Goal: Task Accomplishment & Management: Manage account settings

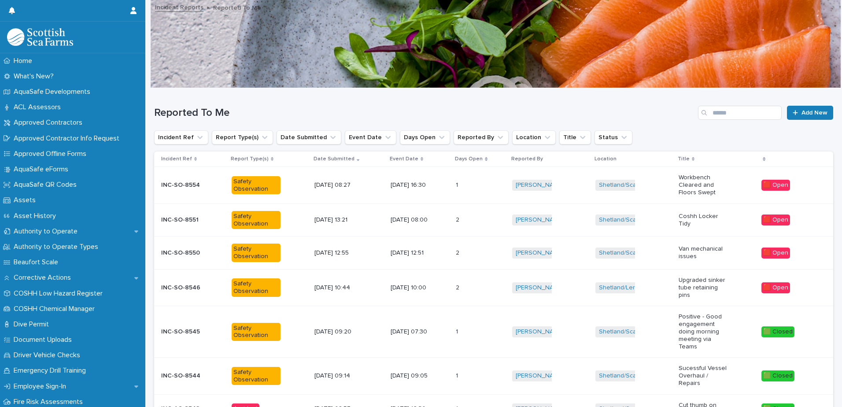
click at [174, 285] on p "INC-SO-8546" at bounding box center [181, 286] width 41 height 9
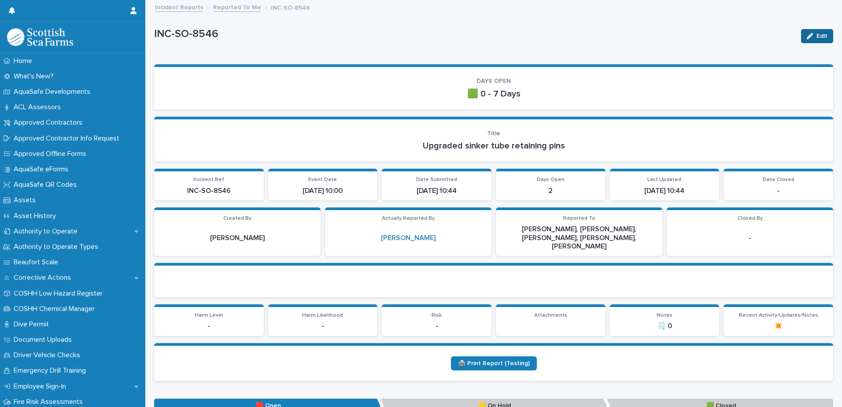
click at [816, 36] on span "Edit" at bounding box center [821, 36] width 11 height 6
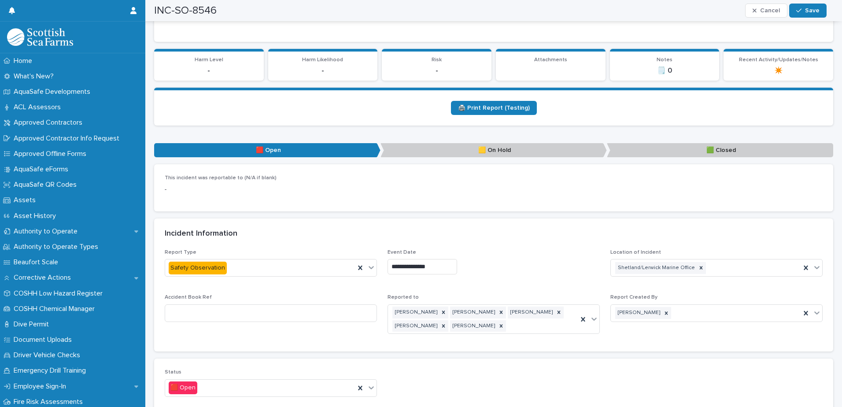
scroll to position [308, 0]
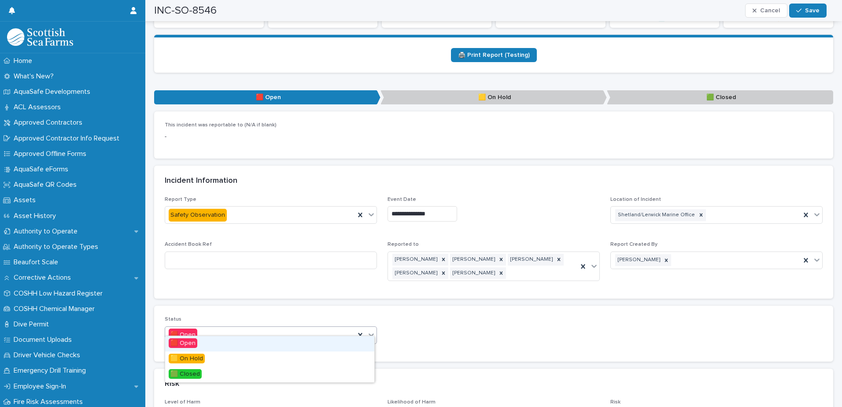
click at [367, 330] on icon at bounding box center [371, 334] width 9 height 9
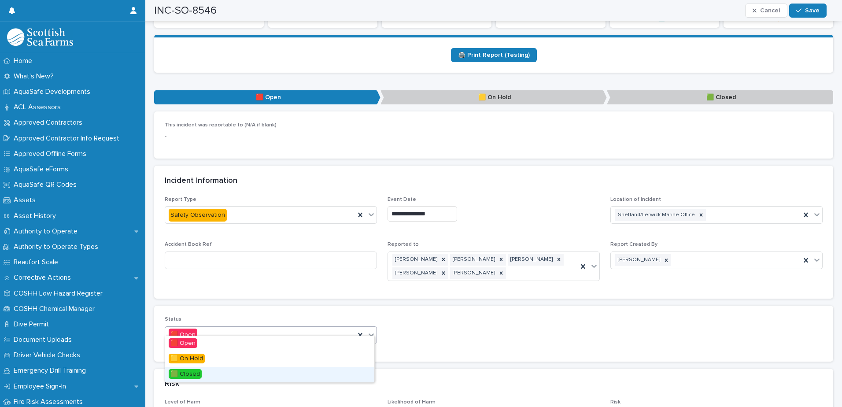
click at [194, 376] on span "🟩 Closed" at bounding box center [185, 374] width 33 height 10
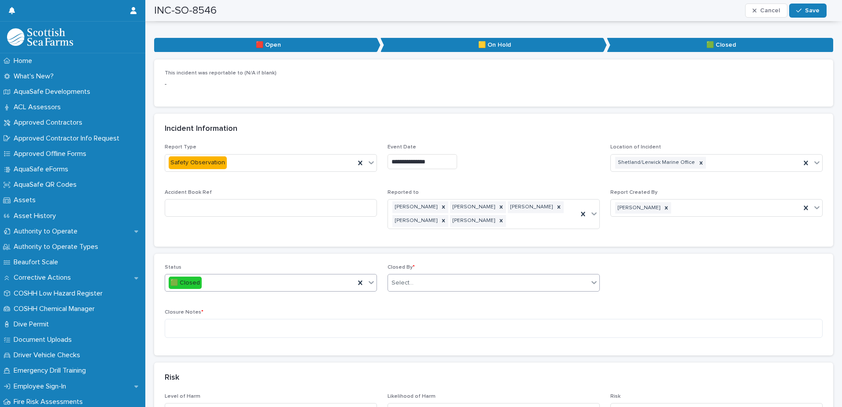
click at [463, 276] on div "Select..." at bounding box center [488, 283] width 200 height 15
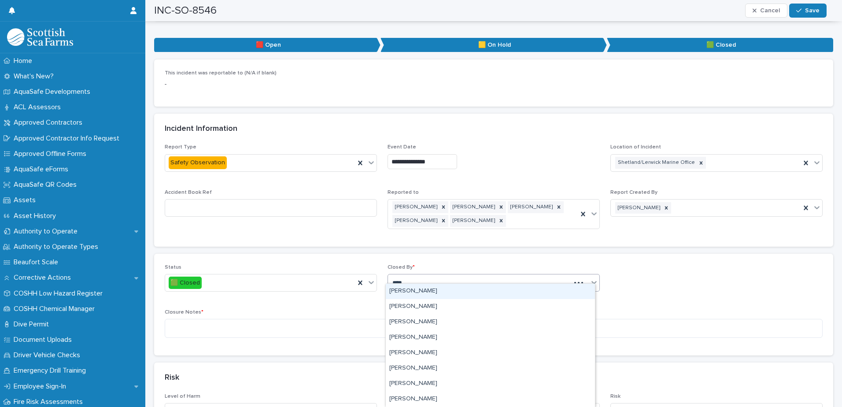
type input "*****"
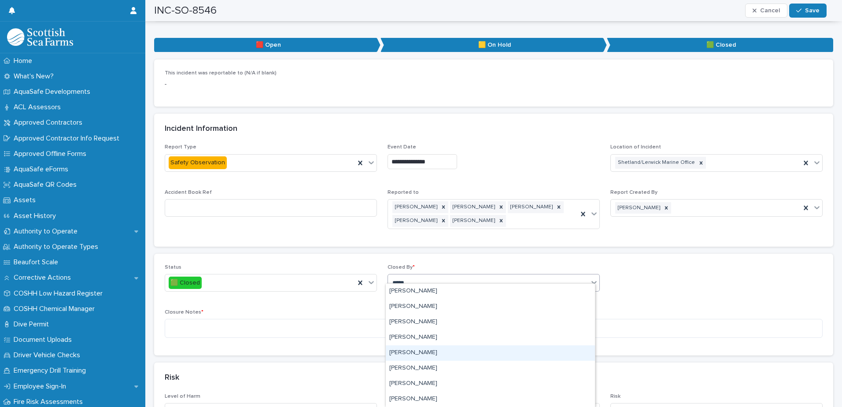
click at [416, 352] on div "[PERSON_NAME]" at bounding box center [490, 352] width 209 height 15
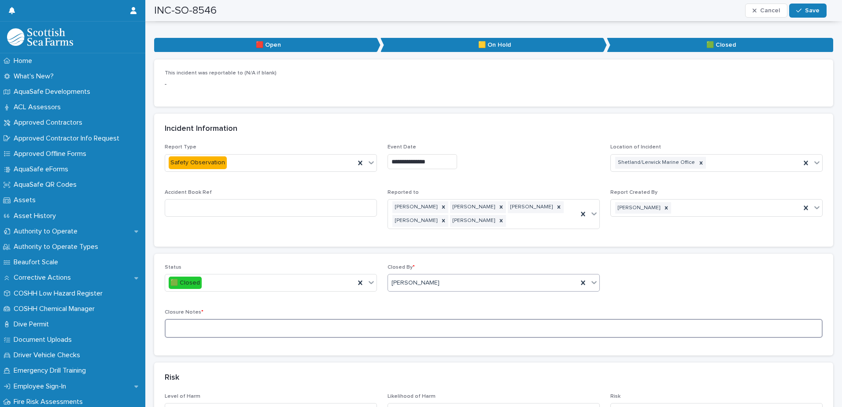
click at [182, 319] on textarea at bounding box center [494, 328] width 658 height 19
type textarea "**********"
click at [814, 10] on span "Save" at bounding box center [812, 10] width 15 height 6
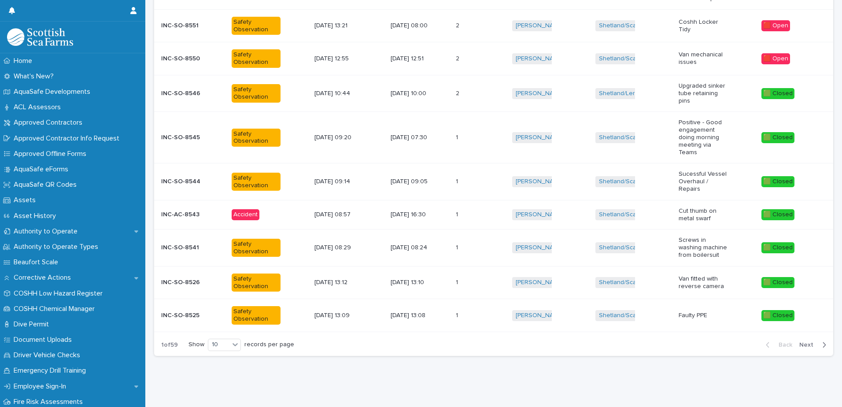
scroll to position [7, 0]
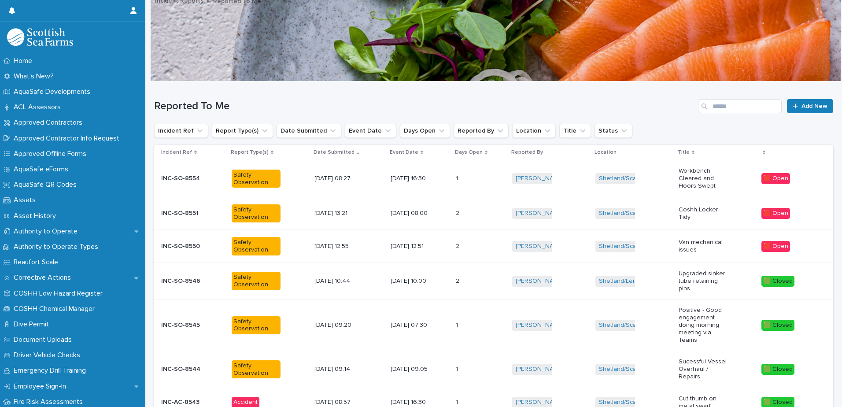
click at [192, 244] on p "INC-SO-8550" at bounding box center [181, 245] width 41 height 9
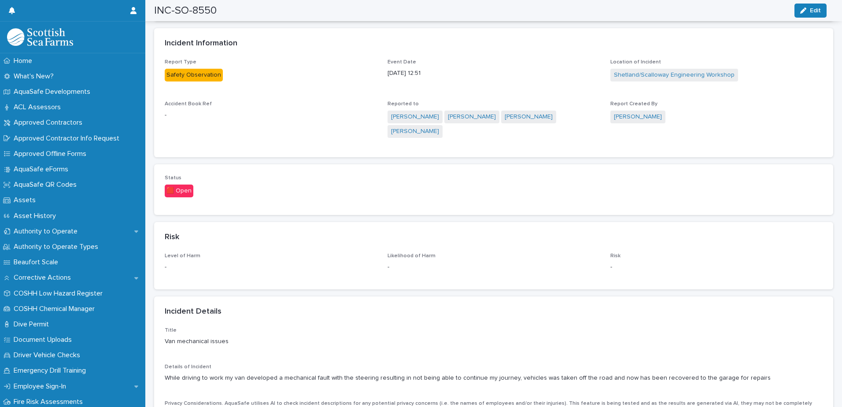
scroll to position [396, 0]
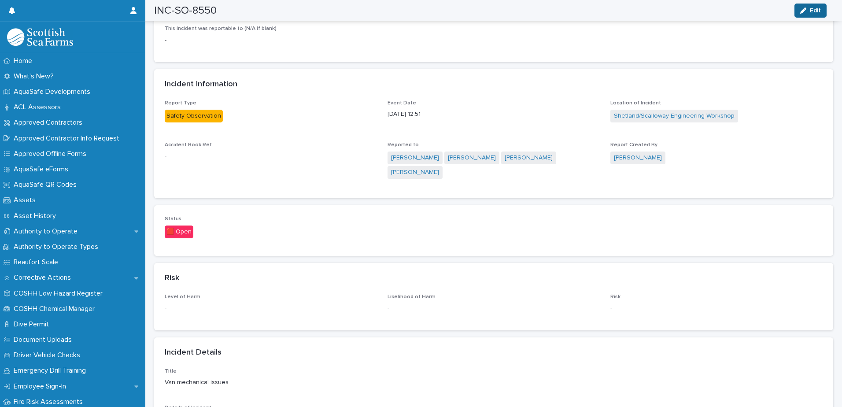
drag, startPoint x: 814, startPoint y: 12, endPoint x: 573, endPoint y: 203, distance: 307.5
click at [813, 12] on span "Edit" at bounding box center [815, 10] width 11 height 6
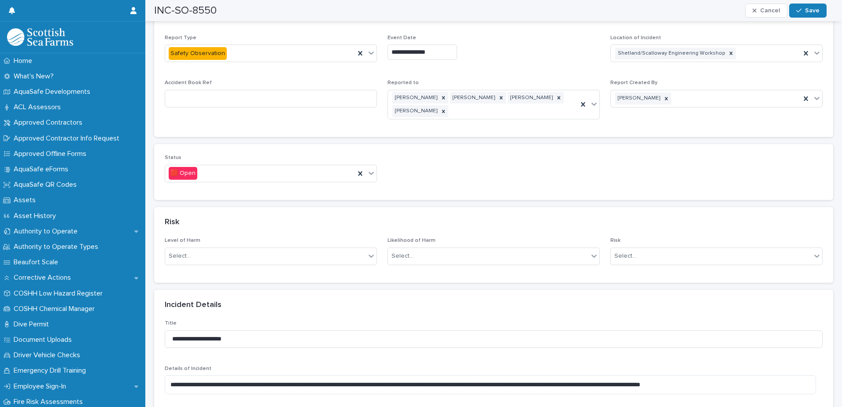
scroll to position [484, 0]
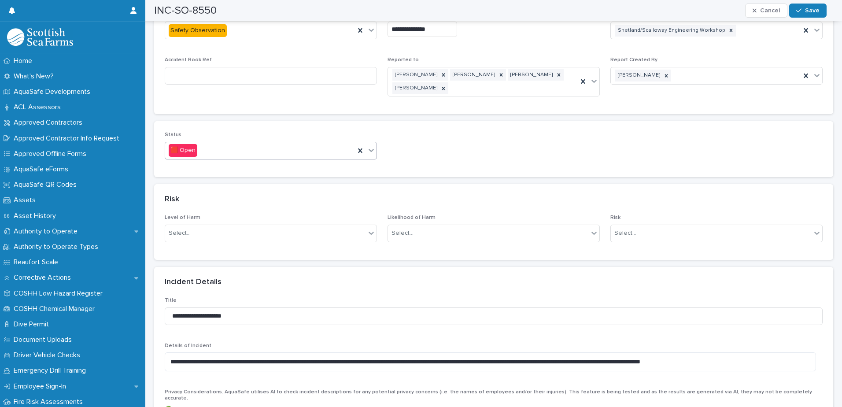
click at [367, 147] on icon at bounding box center [371, 150] width 9 height 9
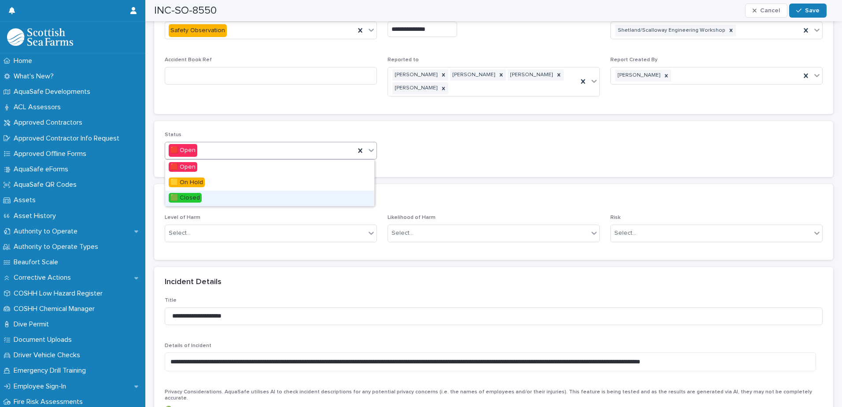
click at [186, 199] on span "🟩 Closed" at bounding box center [185, 198] width 33 height 10
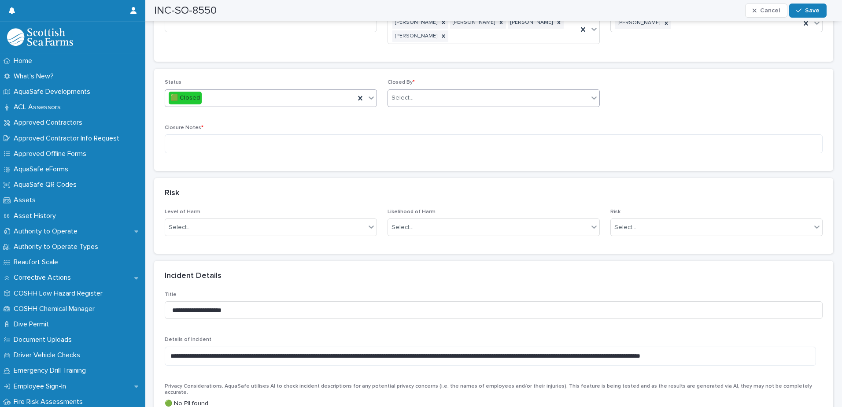
click at [446, 100] on div "Select..." at bounding box center [488, 98] width 200 height 15
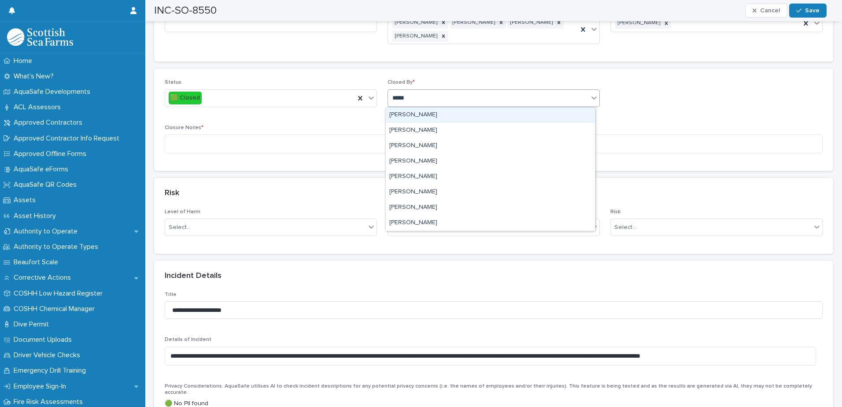
type input "******"
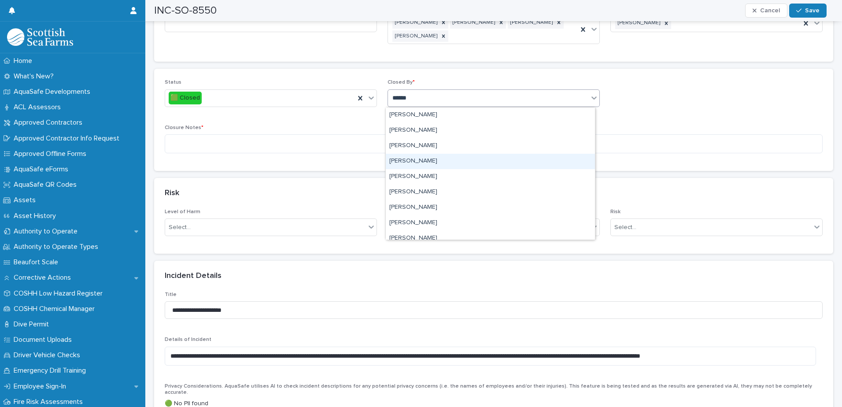
click at [403, 161] on div "[PERSON_NAME]" at bounding box center [490, 161] width 209 height 15
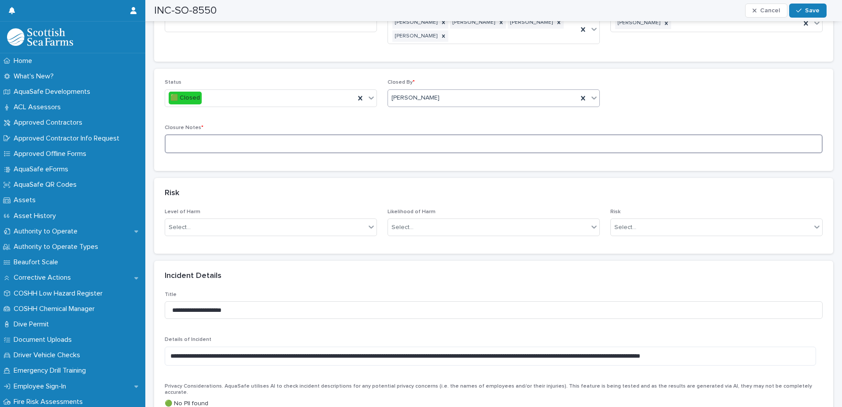
click at [177, 147] on textarea at bounding box center [494, 143] width 658 height 19
type textarea "**********"
click at [808, 8] on span "Save" at bounding box center [812, 10] width 15 height 6
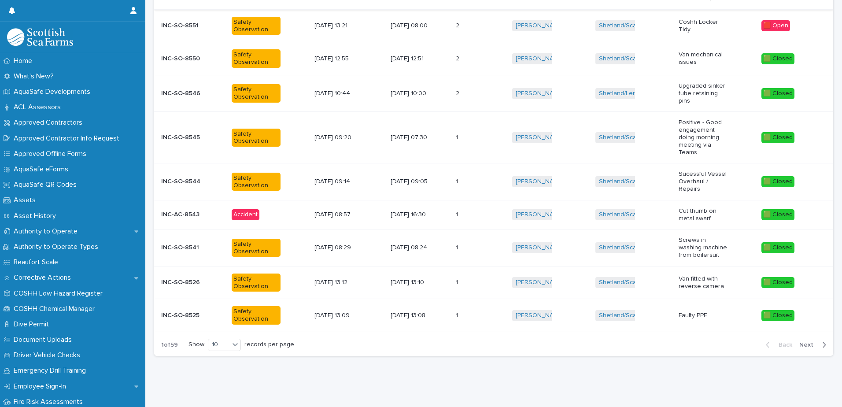
scroll to position [7, 0]
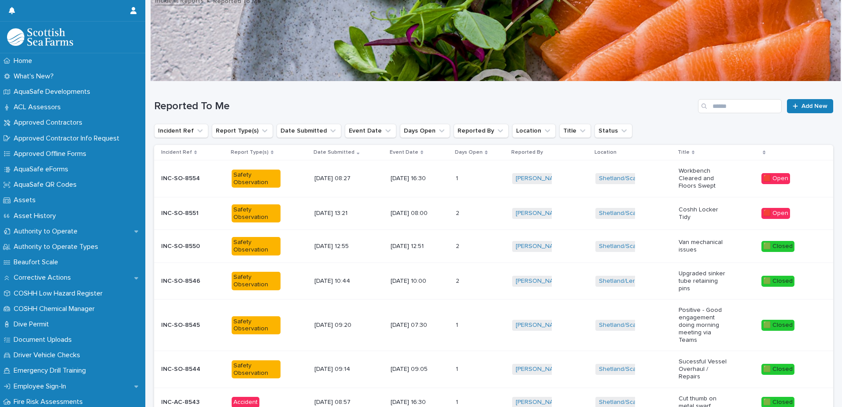
click at [187, 210] on p "INC-SO-8551" at bounding box center [180, 212] width 39 height 9
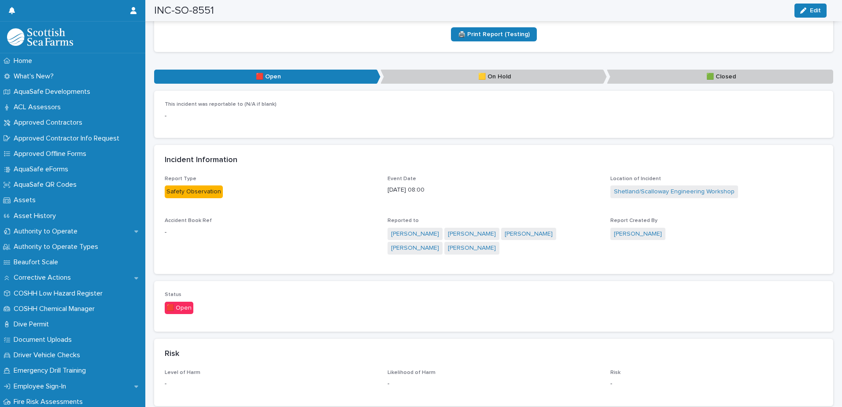
scroll to position [308, 0]
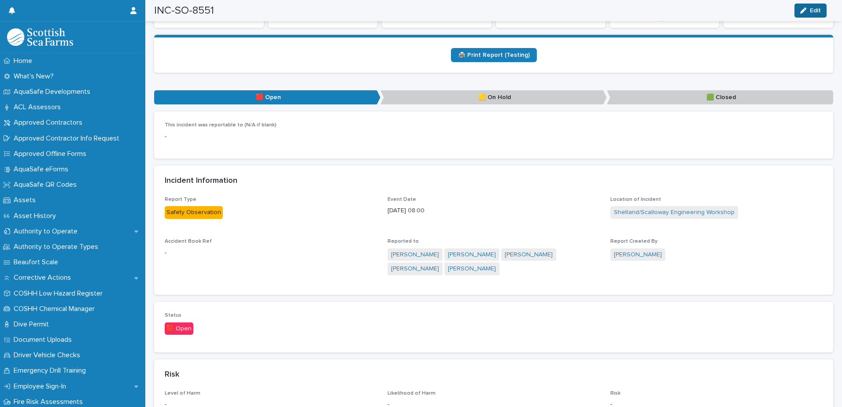
click at [818, 11] on span "Edit" at bounding box center [815, 10] width 11 height 6
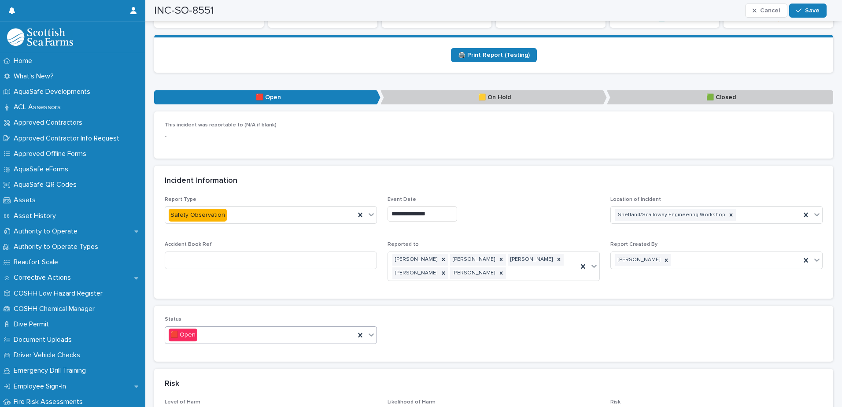
click at [246, 328] on div "🟥 Open" at bounding box center [260, 335] width 190 height 15
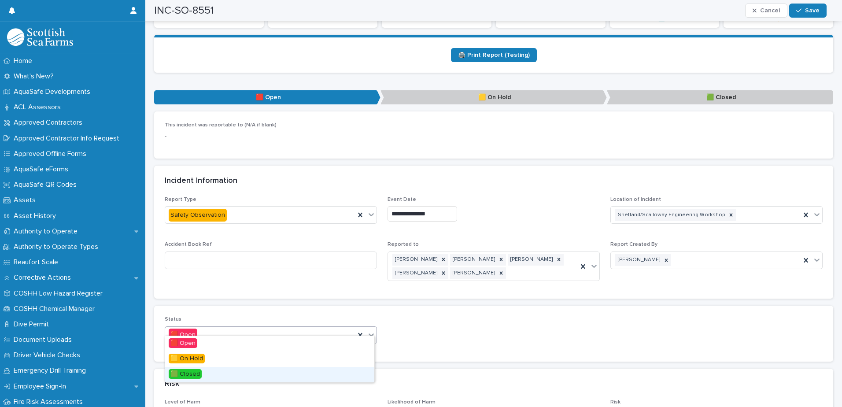
drag, startPoint x: 182, startPoint y: 373, endPoint x: 189, endPoint y: 373, distance: 7.5
click at [182, 373] on span "🟩 Closed" at bounding box center [185, 374] width 33 height 10
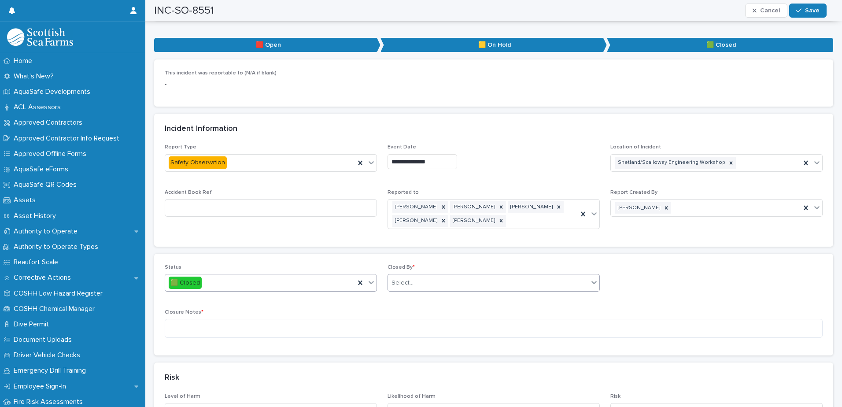
click at [436, 278] on div "Select..." at bounding box center [488, 283] width 200 height 15
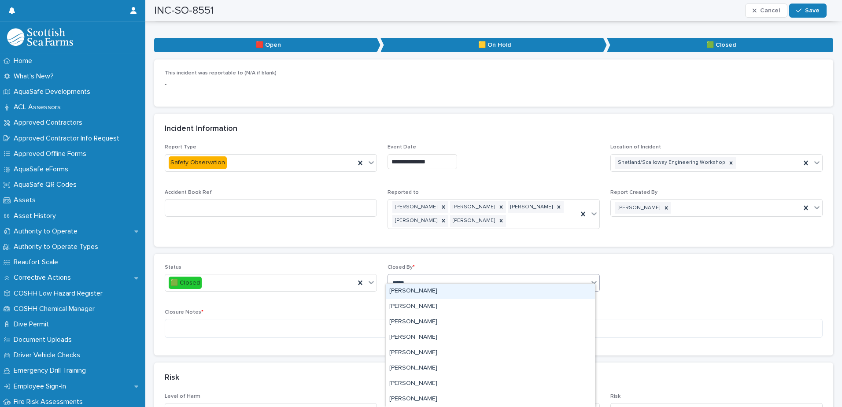
type input "******"
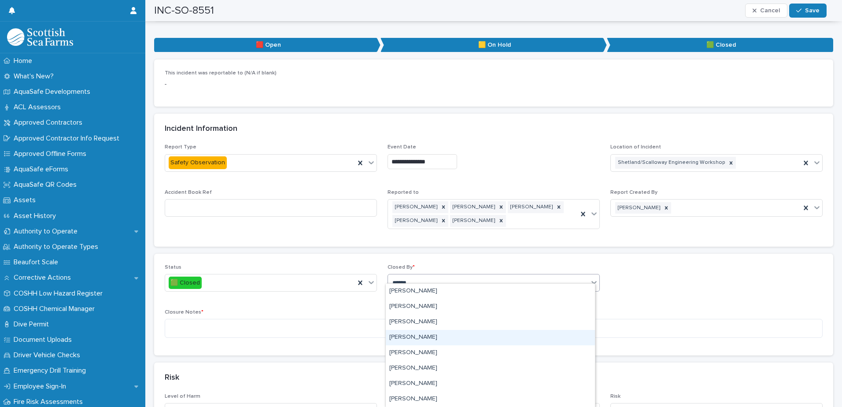
click at [420, 338] on div "[PERSON_NAME]" at bounding box center [490, 337] width 209 height 15
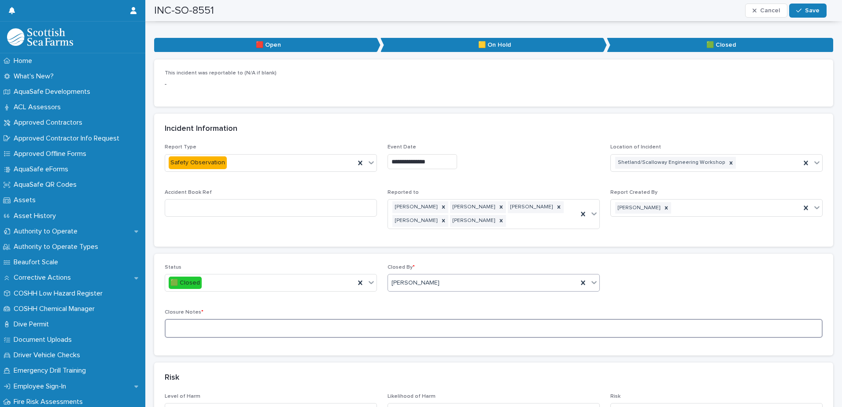
click at [210, 319] on textarea at bounding box center [494, 328] width 658 height 19
type textarea "**********"
drag, startPoint x: 811, startPoint y: 8, endPoint x: 837, endPoint y: 40, distance: 40.7
click at [811, 8] on span "Save" at bounding box center [812, 10] width 15 height 6
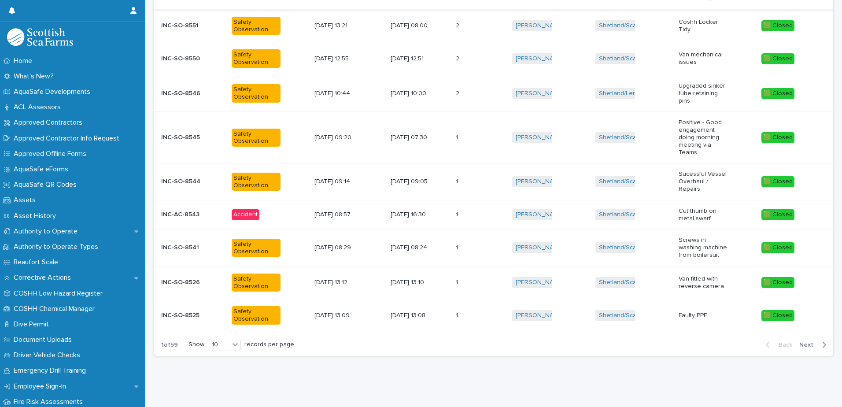
scroll to position [7, 0]
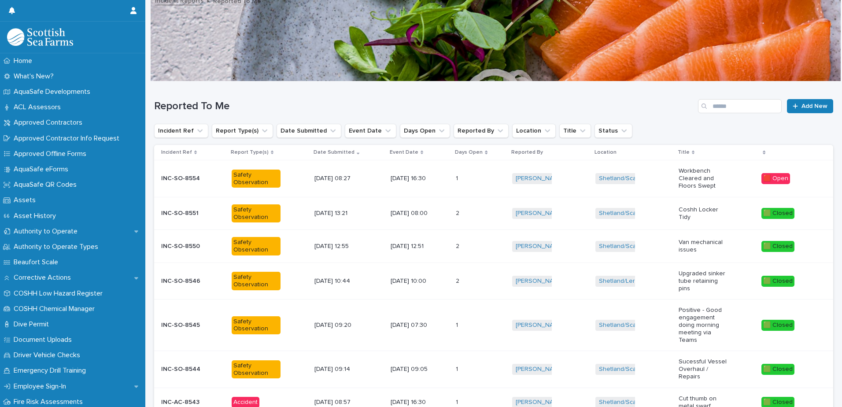
click at [184, 177] on p "INC-SO-8554" at bounding box center [181, 177] width 41 height 9
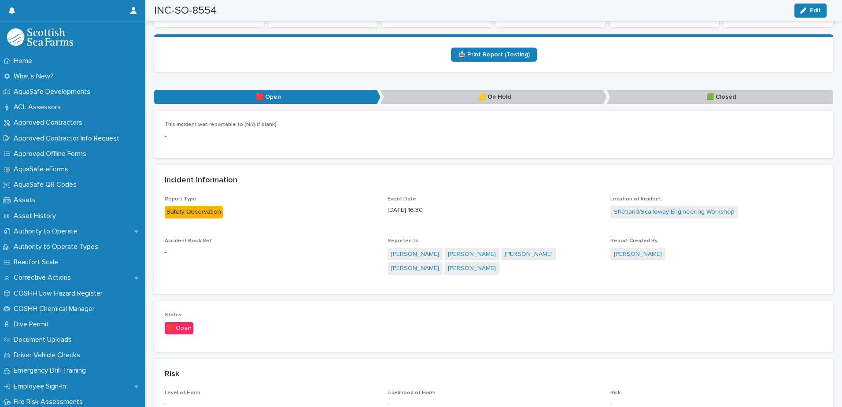
scroll to position [308, 0]
click at [817, 12] on span "Edit" at bounding box center [815, 10] width 11 height 6
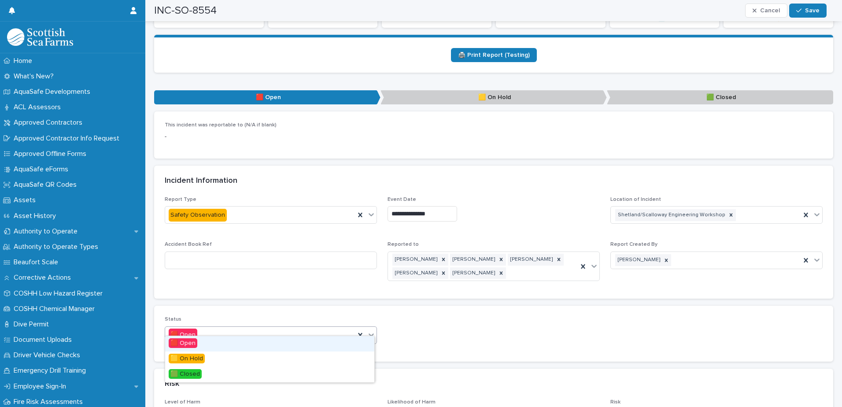
click at [370, 330] on icon at bounding box center [371, 334] width 9 height 9
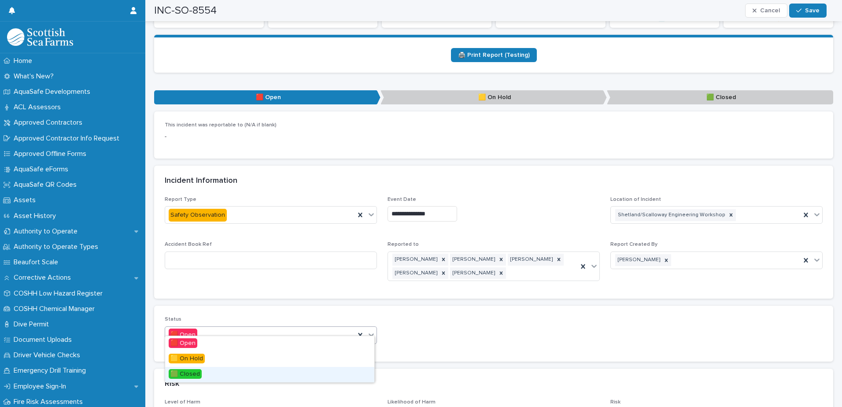
click at [183, 376] on span "🟩 Closed" at bounding box center [185, 374] width 33 height 10
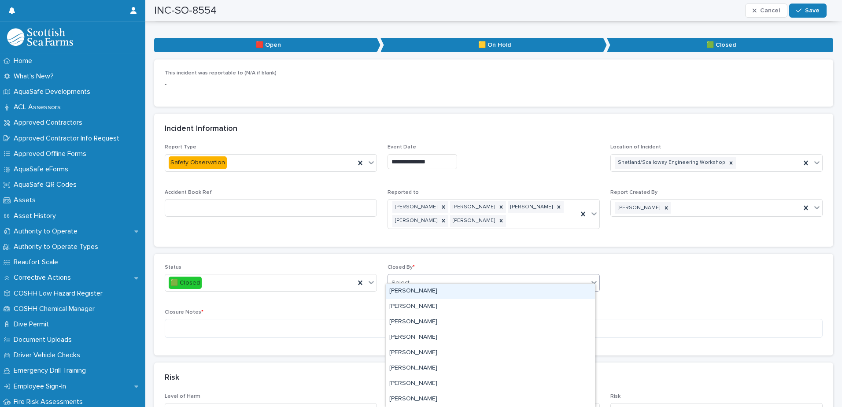
click at [428, 276] on div "Select..." at bounding box center [488, 283] width 200 height 15
type input "******"
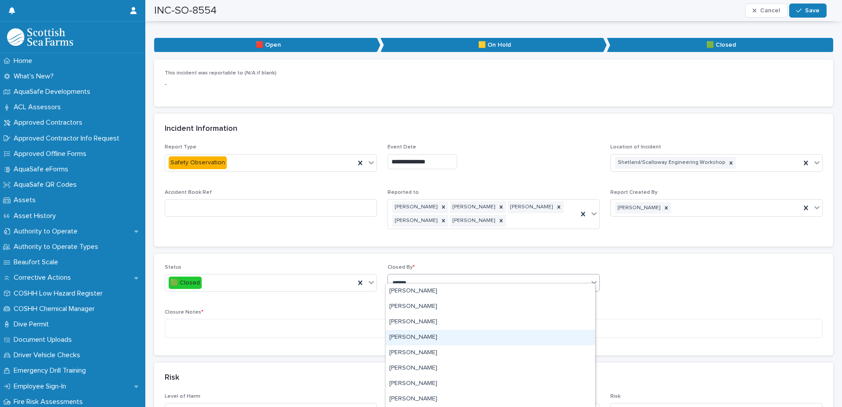
drag, startPoint x: 416, startPoint y: 337, endPoint x: 323, endPoint y: 332, distance: 93.5
click at [415, 337] on div "[PERSON_NAME]" at bounding box center [490, 337] width 209 height 15
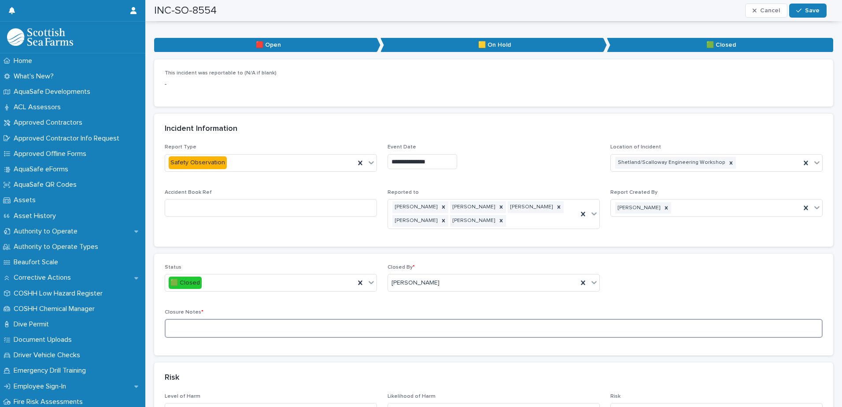
click at [202, 321] on textarea at bounding box center [494, 328] width 658 height 19
type textarea "**********"
click at [808, 11] on span "Save" at bounding box center [812, 10] width 15 height 6
